Goal: Information Seeking & Learning: Learn about a topic

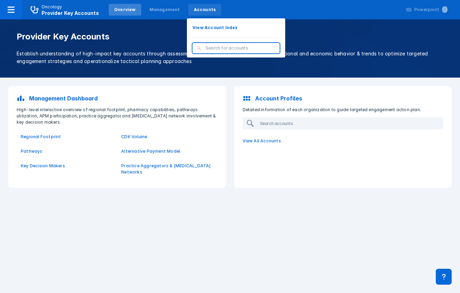
click at [194, 8] on div "Accounts" at bounding box center [205, 10] width 22 height 6
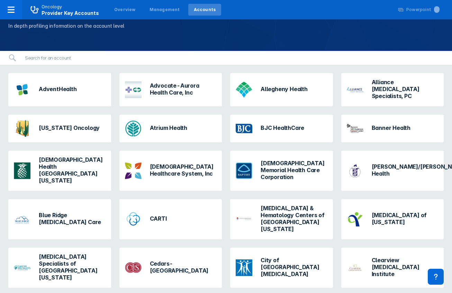
scroll to position [33, 0]
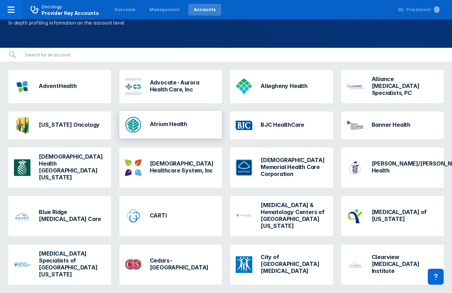
click at [170, 121] on h3 "Atrium Health" at bounding box center [168, 124] width 37 height 7
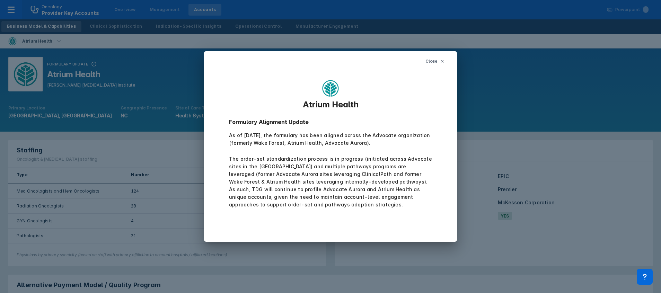
click at [444, 62] on icon at bounding box center [442, 61] width 4 height 4
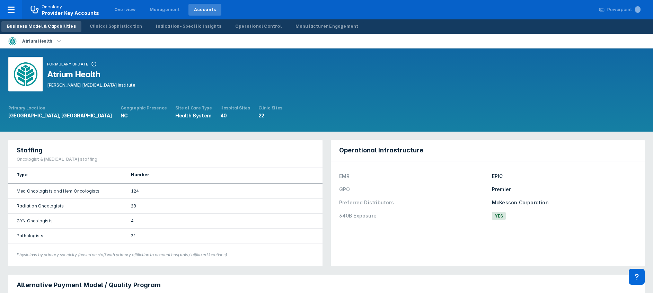
click at [460, 107] on div "FORMULARY UPDATE Atrium [GEOGRAPHIC_DATA][PERSON_NAME][MEDICAL_DATA] Primary Lo…" at bounding box center [326, 89] width 653 height 83
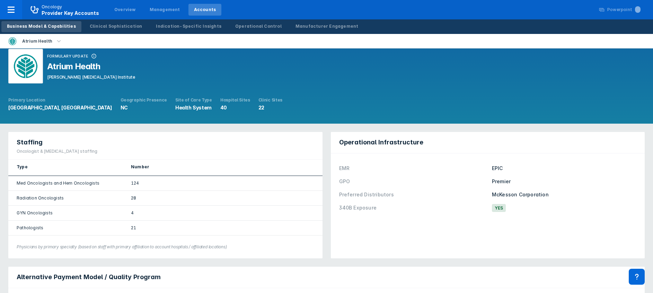
scroll to position [7, 0]
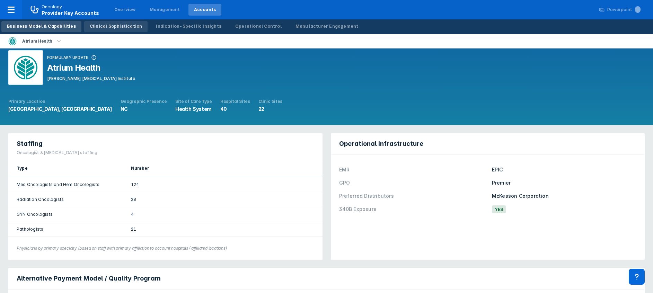
click at [97, 25] on div "Clinical Sophistication" at bounding box center [116, 26] width 53 height 6
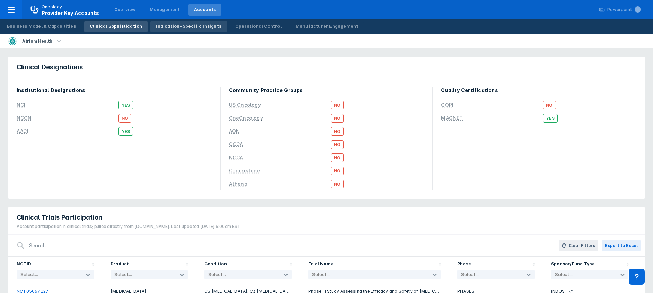
click at [179, 27] on div "Indication-Specific Insights" at bounding box center [188, 26] width 65 height 6
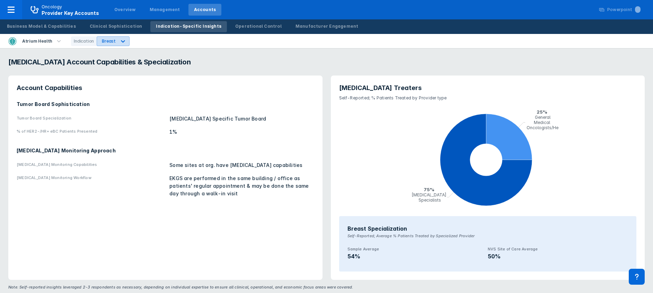
click at [119, 41] on icon at bounding box center [122, 41] width 7 height 7
click at [103, 73] on div "PNH" at bounding box center [105, 71] width 20 height 14
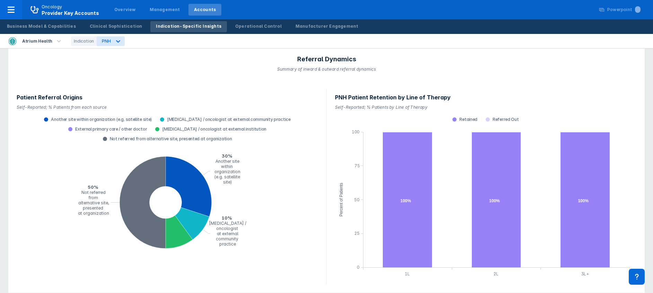
scroll to position [658, 0]
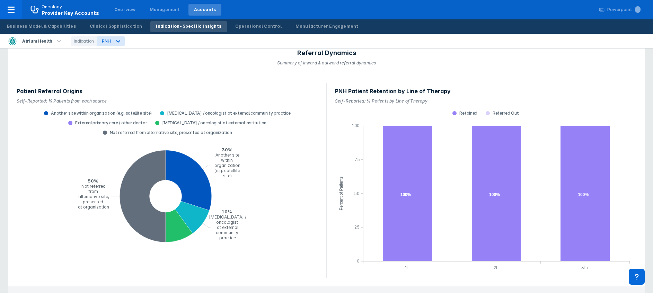
drag, startPoint x: 651, startPoint y: 144, endPoint x: 657, endPoint y: 131, distance: 13.9
click at [460, 131] on html "Oncology Provider Key Accounts Overview Management Accounts Powerpoint ... Busi…" at bounding box center [326, 173] width 653 height 1662
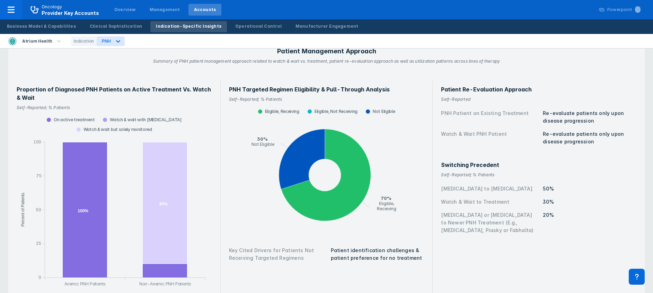
scroll to position [902, 0]
